Goal: Find specific page/section: Find specific page/section

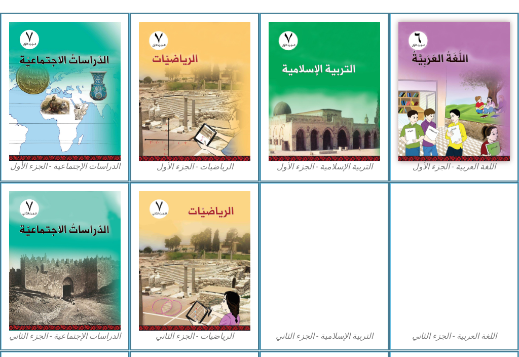
scroll to position [343, 0]
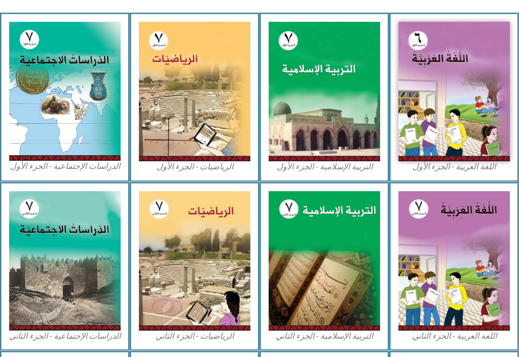
click at [475, 100] on img at bounding box center [454, 91] width 112 height 139
click at [482, 148] on img at bounding box center [454, 91] width 112 height 139
click at [482, 109] on img at bounding box center [454, 91] width 112 height 139
click at [463, 105] on img at bounding box center [454, 91] width 112 height 139
click at [456, 98] on img at bounding box center [454, 91] width 112 height 139
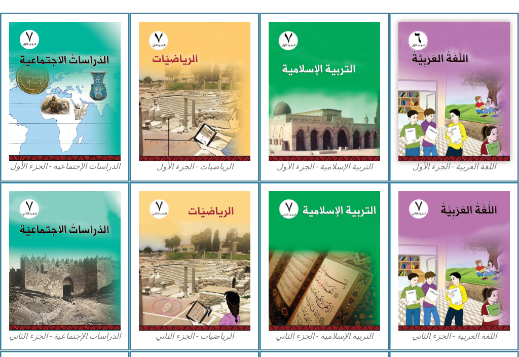
click at [464, 107] on img at bounding box center [454, 91] width 112 height 139
click at [313, 57] on img at bounding box center [325, 91] width 112 height 139
click at [319, 44] on img at bounding box center [325, 91] width 112 height 139
click at [463, 136] on img at bounding box center [454, 91] width 112 height 139
click at [467, 144] on img at bounding box center [454, 91] width 112 height 139
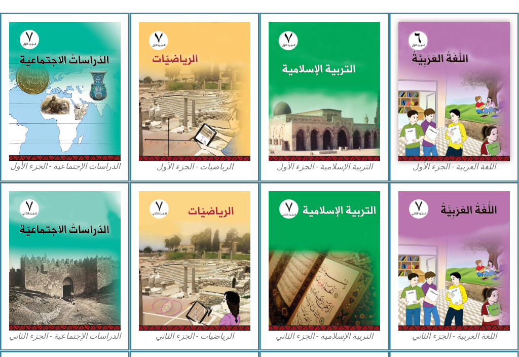
click at [453, 175] on div "اللغة العربية - الجزء الأول​" at bounding box center [454, 97] width 130 height 169
click at [469, 173] on div "اللغة العربية - الجزء الأول​" at bounding box center [454, 97] width 130 height 169
click at [468, 115] on img at bounding box center [454, 91] width 112 height 139
click at [470, 107] on img at bounding box center [454, 91] width 112 height 139
click at [476, 87] on img at bounding box center [454, 91] width 112 height 139
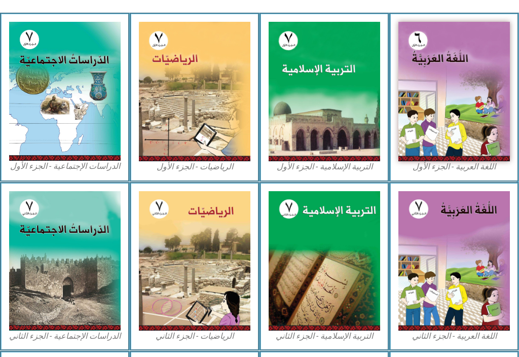
click at [467, 64] on img at bounding box center [454, 91] width 112 height 139
click at [459, 57] on img at bounding box center [454, 91] width 112 height 139
click at [439, 52] on img at bounding box center [454, 91] width 112 height 139
click at [424, 75] on img at bounding box center [454, 91] width 112 height 139
click at [447, 136] on img at bounding box center [454, 91] width 112 height 139
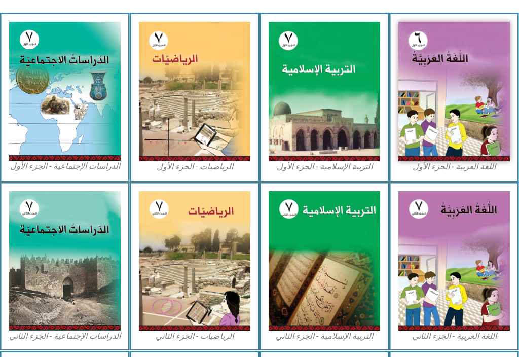
click at [459, 261] on img at bounding box center [454, 260] width 112 height 139
click at [465, 258] on img at bounding box center [454, 260] width 112 height 139
click at [470, 262] on img at bounding box center [454, 260] width 112 height 139
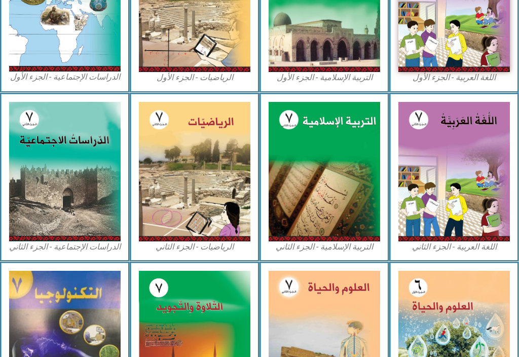
scroll to position [446, 0]
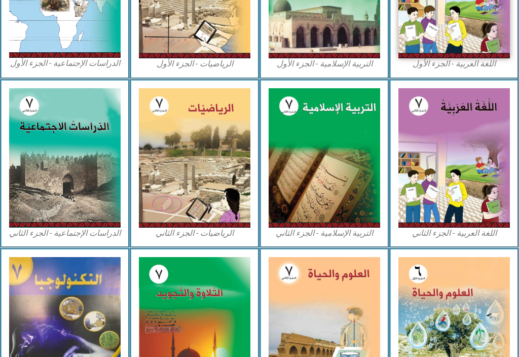
click at [348, 188] on img at bounding box center [325, 157] width 112 height 139
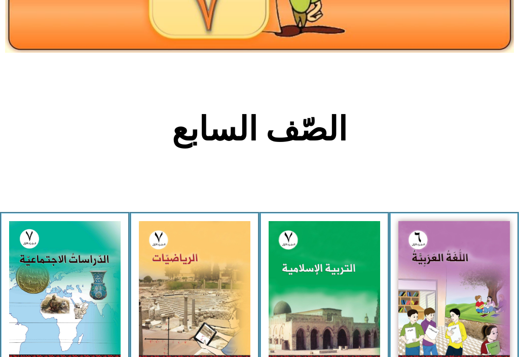
scroll to position [144, 0]
click at [88, 269] on img at bounding box center [65, 290] width 112 height 139
click at [84, 299] on img at bounding box center [65, 290] width 112 height 139
click at [98, 324] on img at bounding box center [65, 290] width 112 height 139
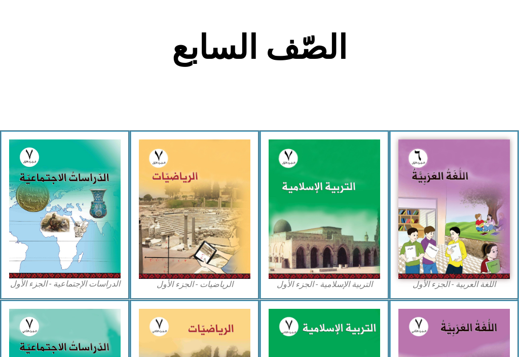
scroll to position [235, 0]
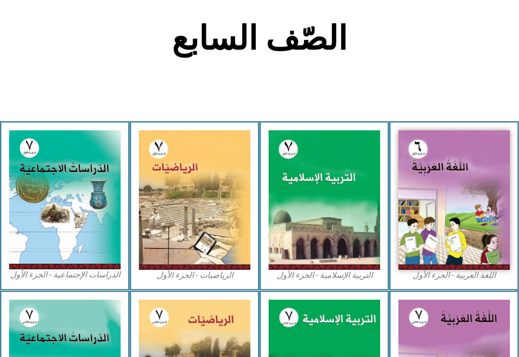
click at [100, 203] on img at bounding box center [65, 199] width 112 height 139
